Goal: Information Seeking & Learning: Learn about a topic

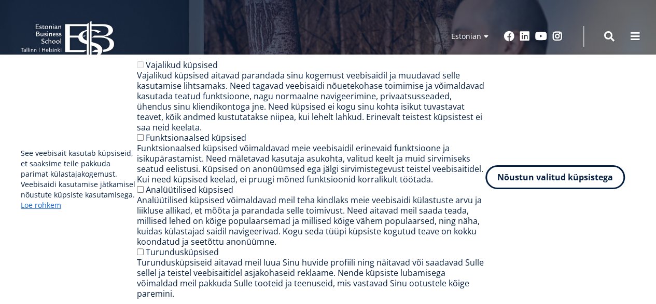
click at [574, 189] on button "Nõustun valitud küpsistega" at bounding box center [556, 177] width 140 height 24
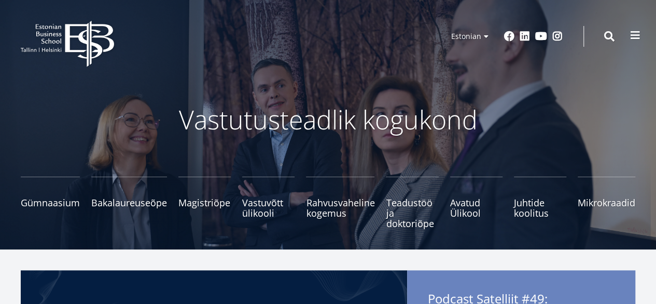
click at [634, 32] on span at bounding box center [635, 35] width 10 height 10
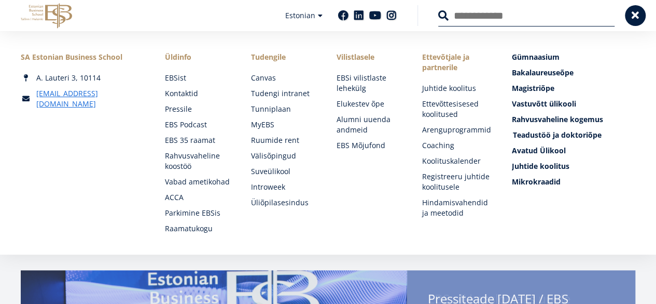
click at [567, 131] on span "Teadustöö ja doktoriõpe Tutvu" at bounding box center [557, 135] width 89 height 10
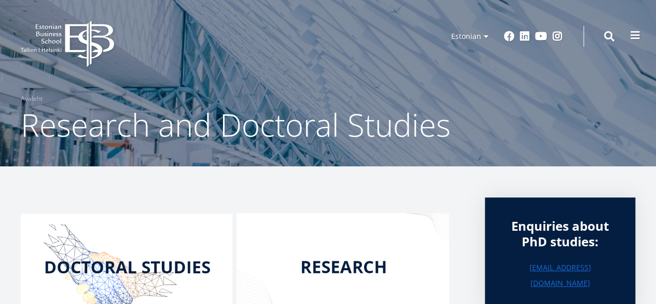
click at [637, 34] on span at bounding box center [635, 35] width 10 height 10
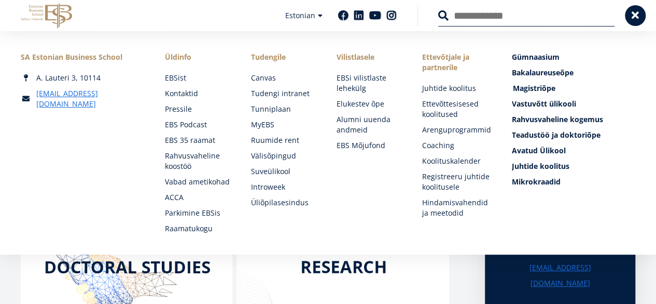
click at [546, 90] on span "Magistriõpe Tutvu ja registreeru" at bounding box center [534, 88] width 43 height 10
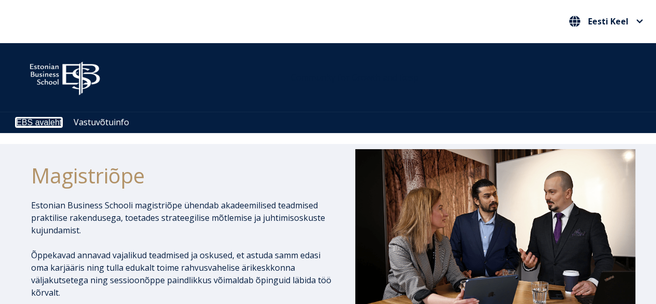
click at [34, 122] on link "EBS avaleht" at bounding box center [39, 122] width 46 height 9
